Goal: Task Accomplishment & Management: Manage account settings

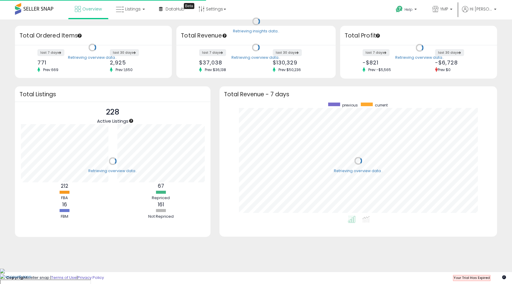
scroll to position [113, 266]
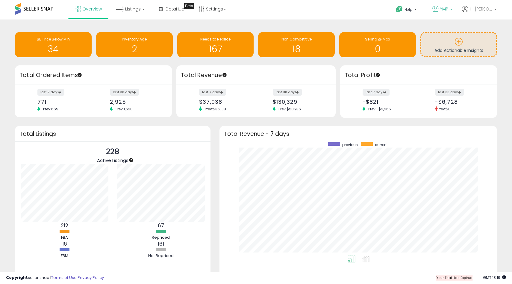
click at [448, 8] on span "YMP" at bounding box center [444, 9] width 8 height 6
click at [446, 28] on span "228 listings" at bounding box center [439, 27] width 21 height 5
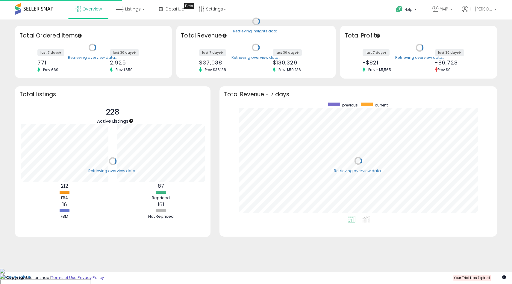
scroll to position [113, 266]
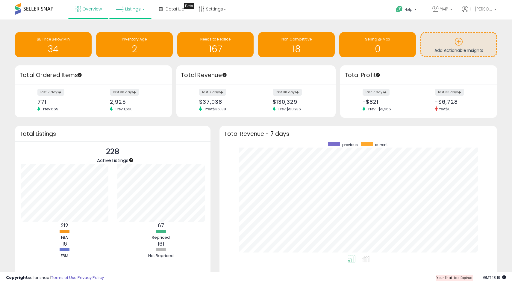
click at [124, 10] on link "Listings" at bounding box center [130, 9] width 38 height 18
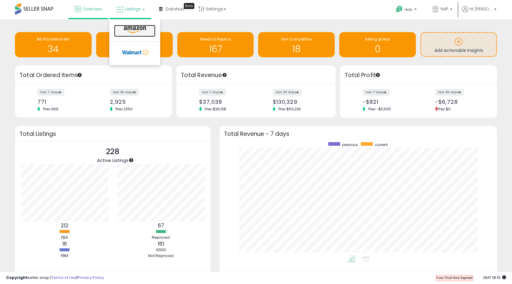
click at [131, 33] on icon at bounding box center [135, 30] width 26 height 8
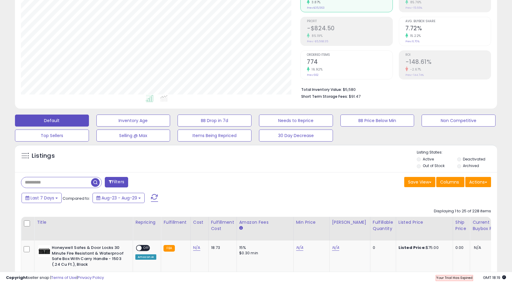
scroll to position [77, 0]
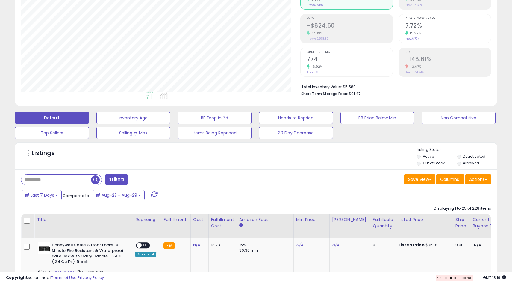
click at [72, 181] on input "text" at bounding box center [56, 179] width 70 height 10
type input "*****"
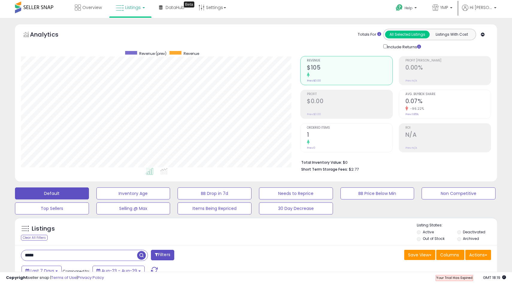
scroll to position [0, 0]
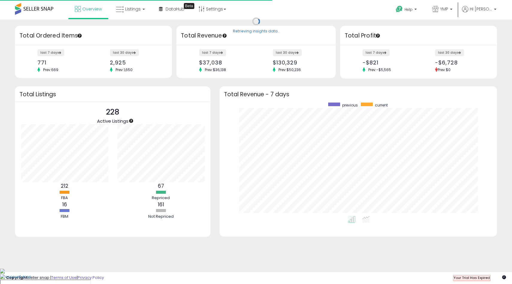
scroll to position [113, 266]
